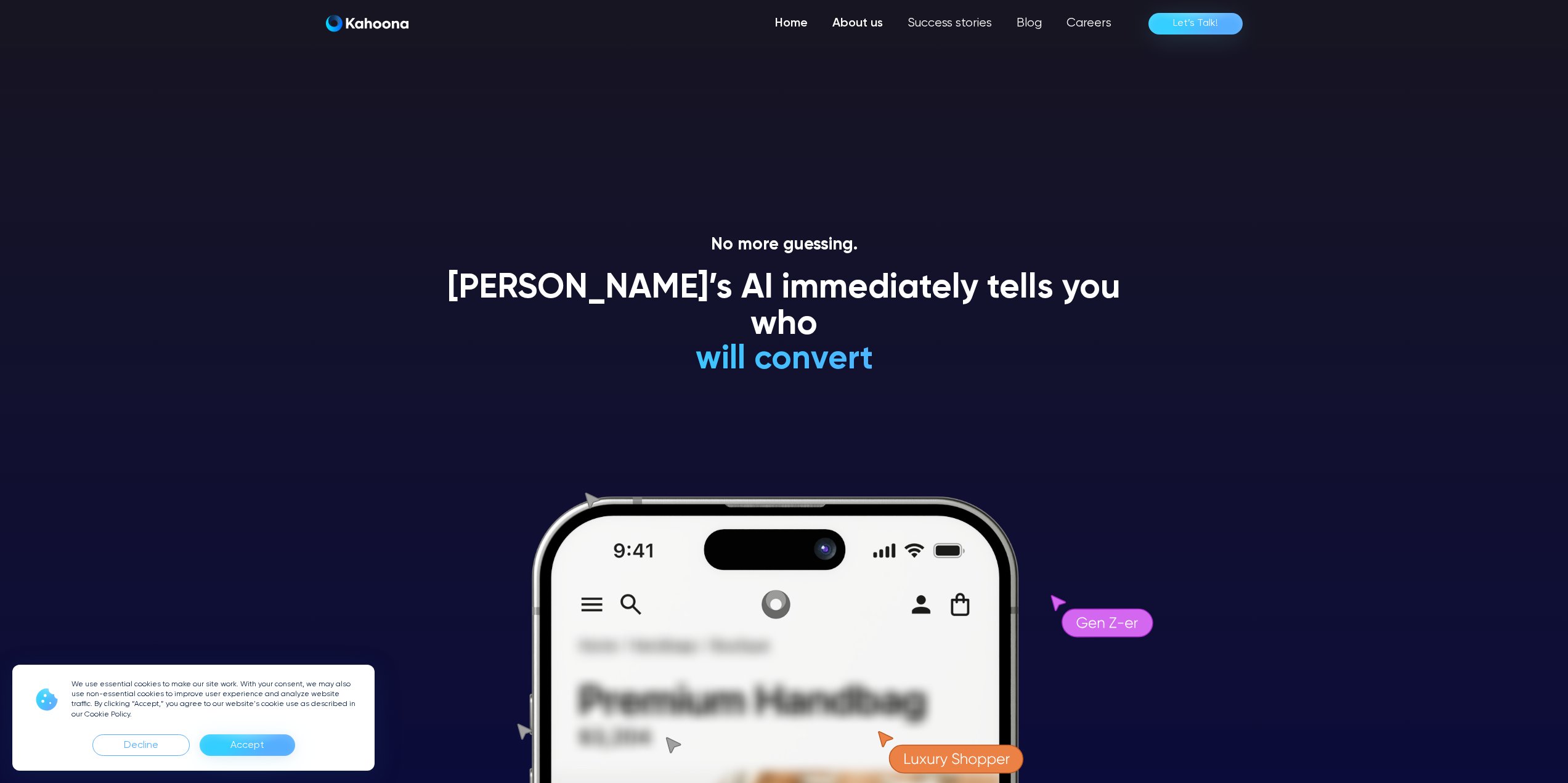
click at [840, 18] on link "About us" at bounding box center [858, 23] width 75 height 24
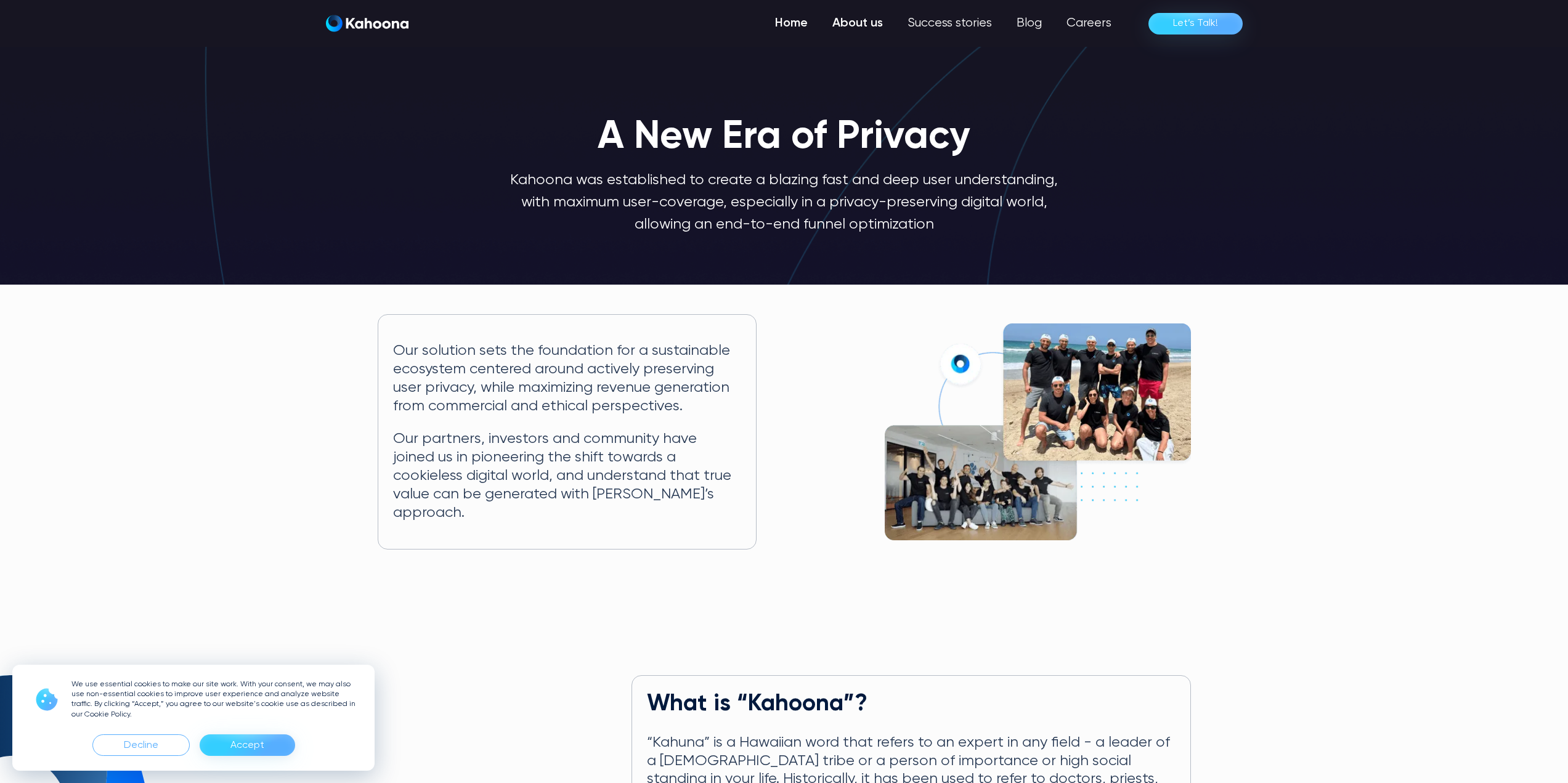
click at [793, 30] on link "Home" at bounding box center [791, 23] width 58 height 24
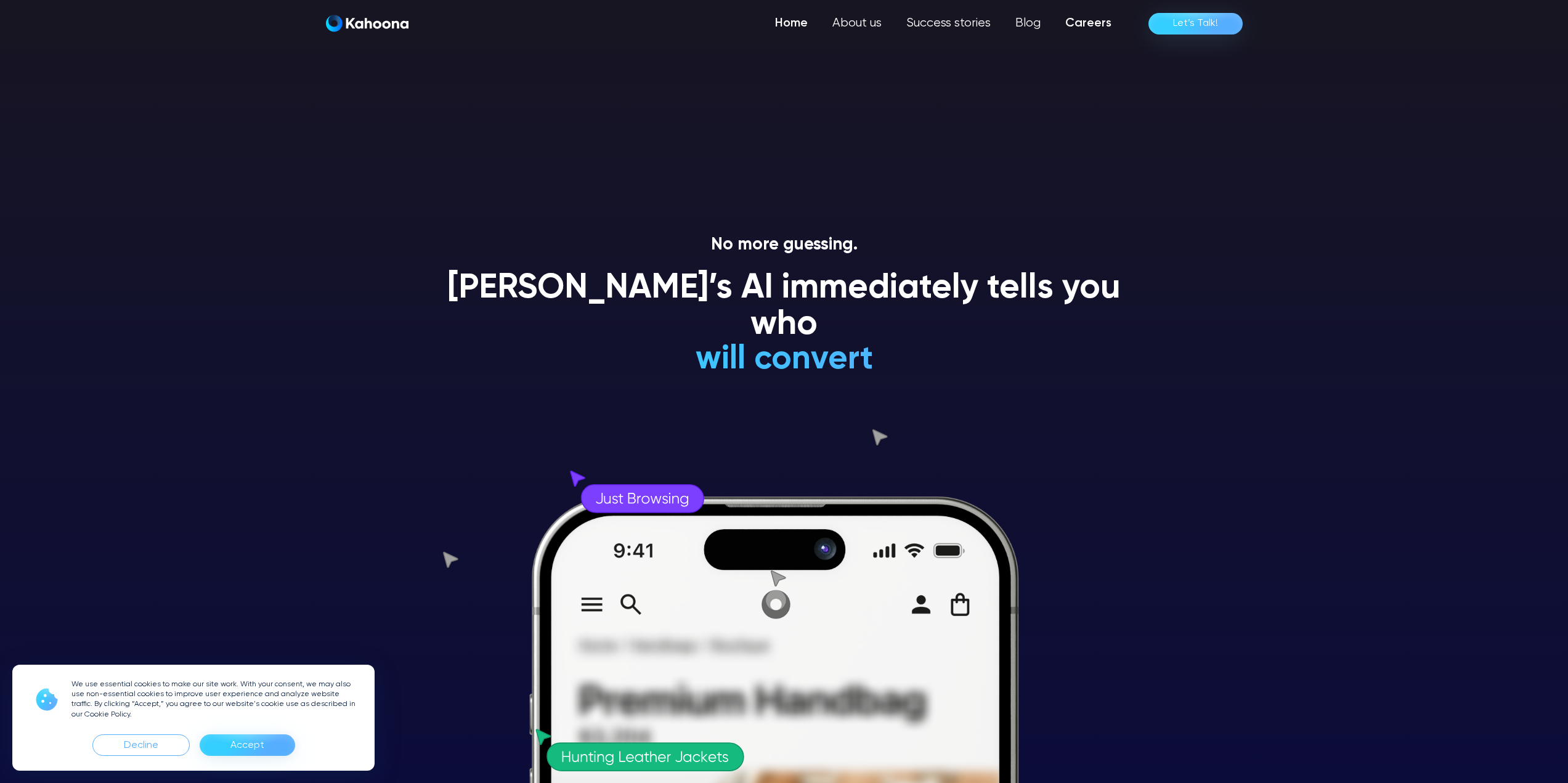
click at [1096, 23] on link "Careers" at bounding box center [1088, 23] width 70 height 24
